Goal: Task Accomplishment & Management: Use online tool/utility

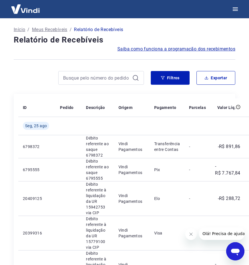
click at [39, 29] on p "Meus Recebíveis" at bounding box center [49, 29] width 35 height 7
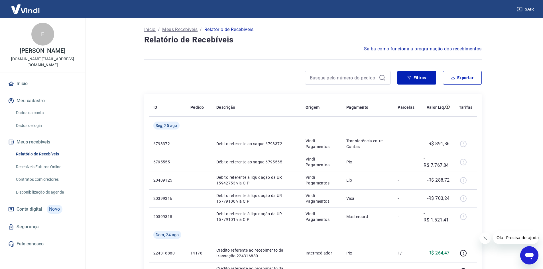
click at [54, 163] on link "Recebíveis Futuros Online" at bounding box center [46, 167] width 65 height 12
